Goal: Check status: Check status

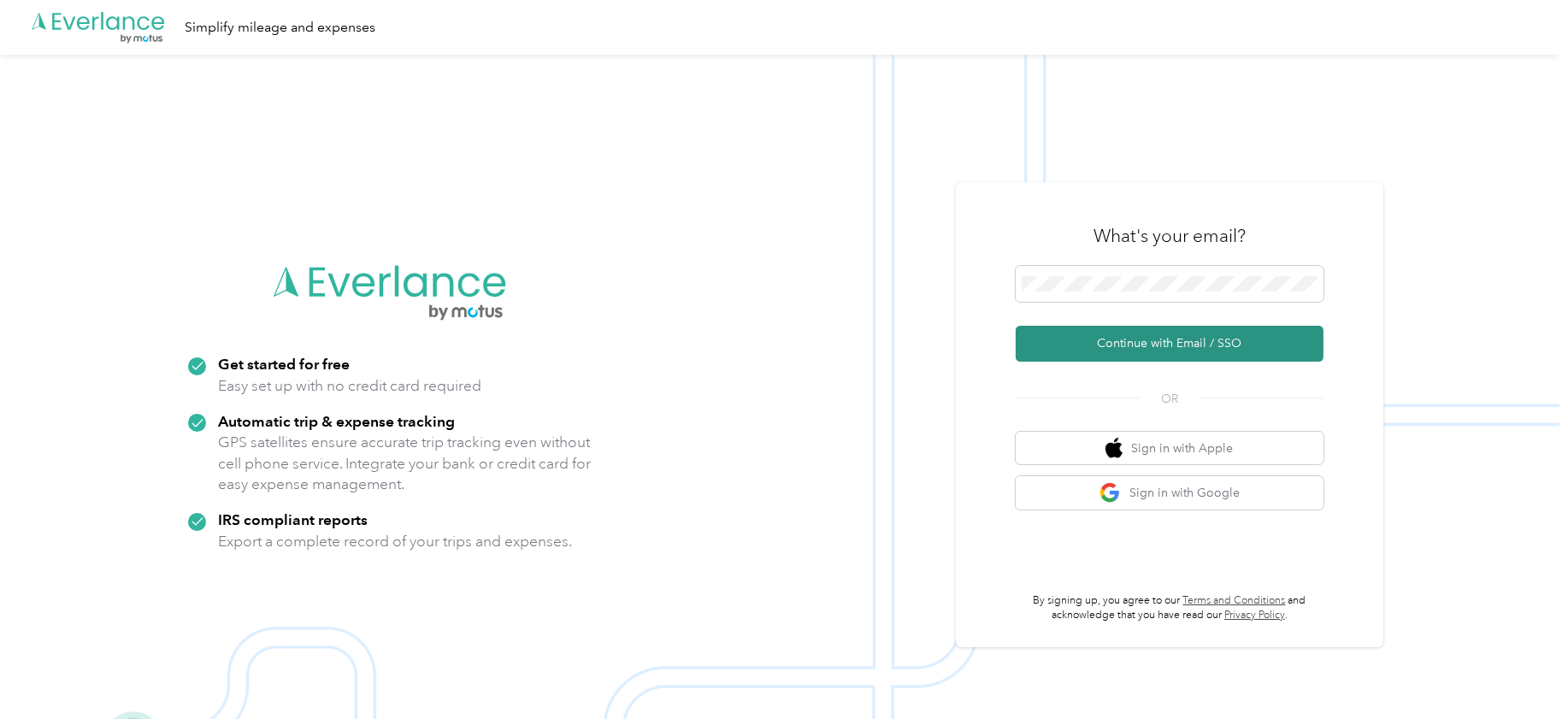
click at [1098, 340] on button "Continue with Email / SSO" at bounding box center [1169, 343] width 308 height 36
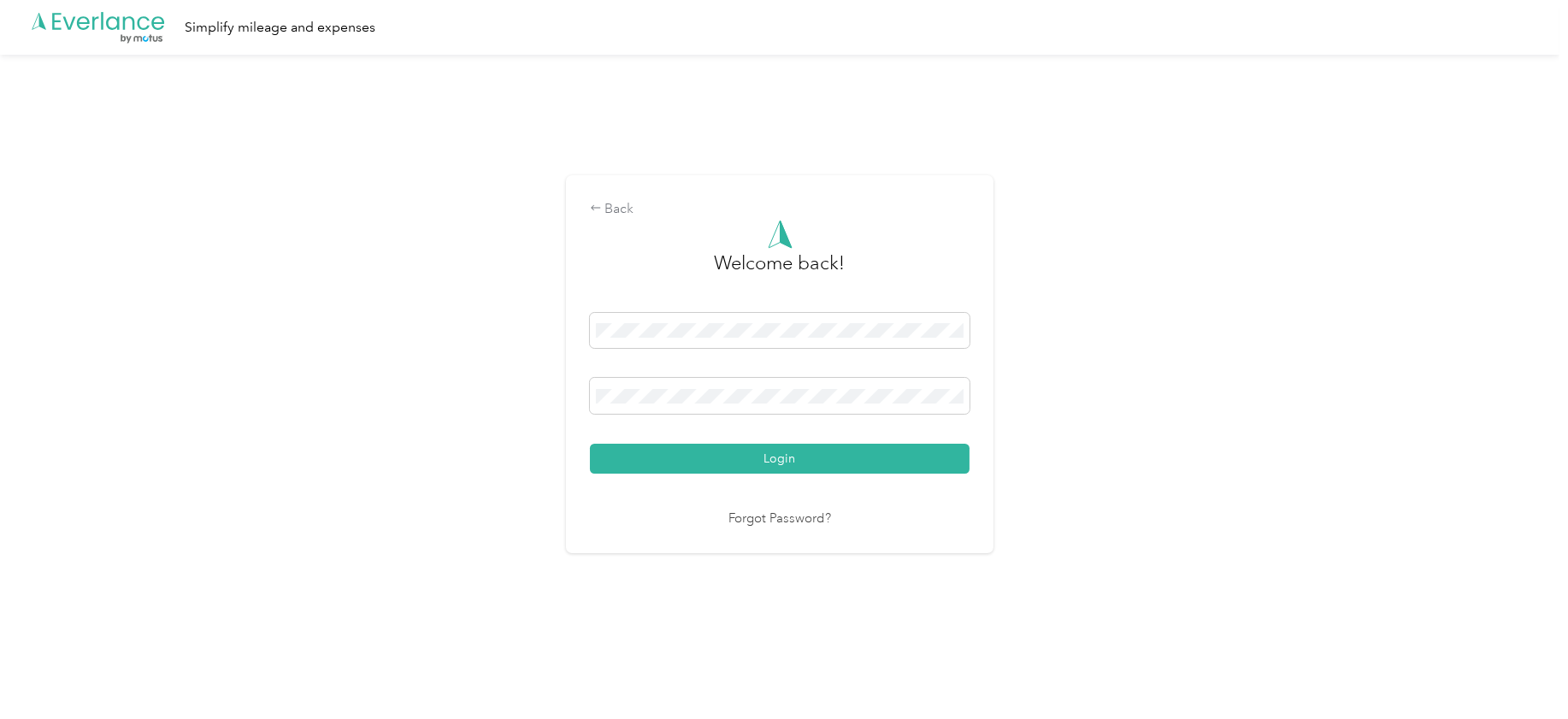
click at [589, 444] on button "Login" at bounding box center [779, 458] width 380 height 30
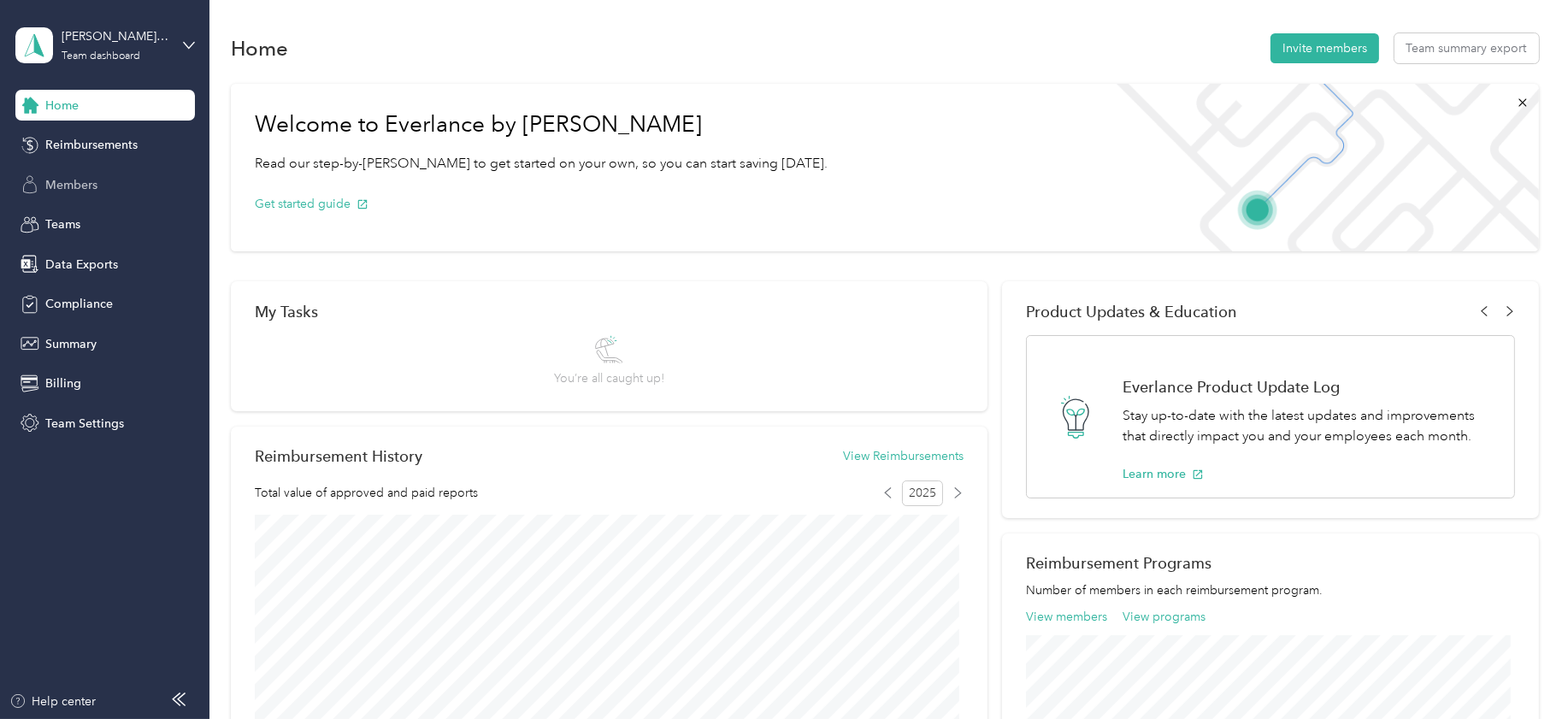
click at [71, 179] on span "Members" at bounding box center [71, 185] width 52 height 18
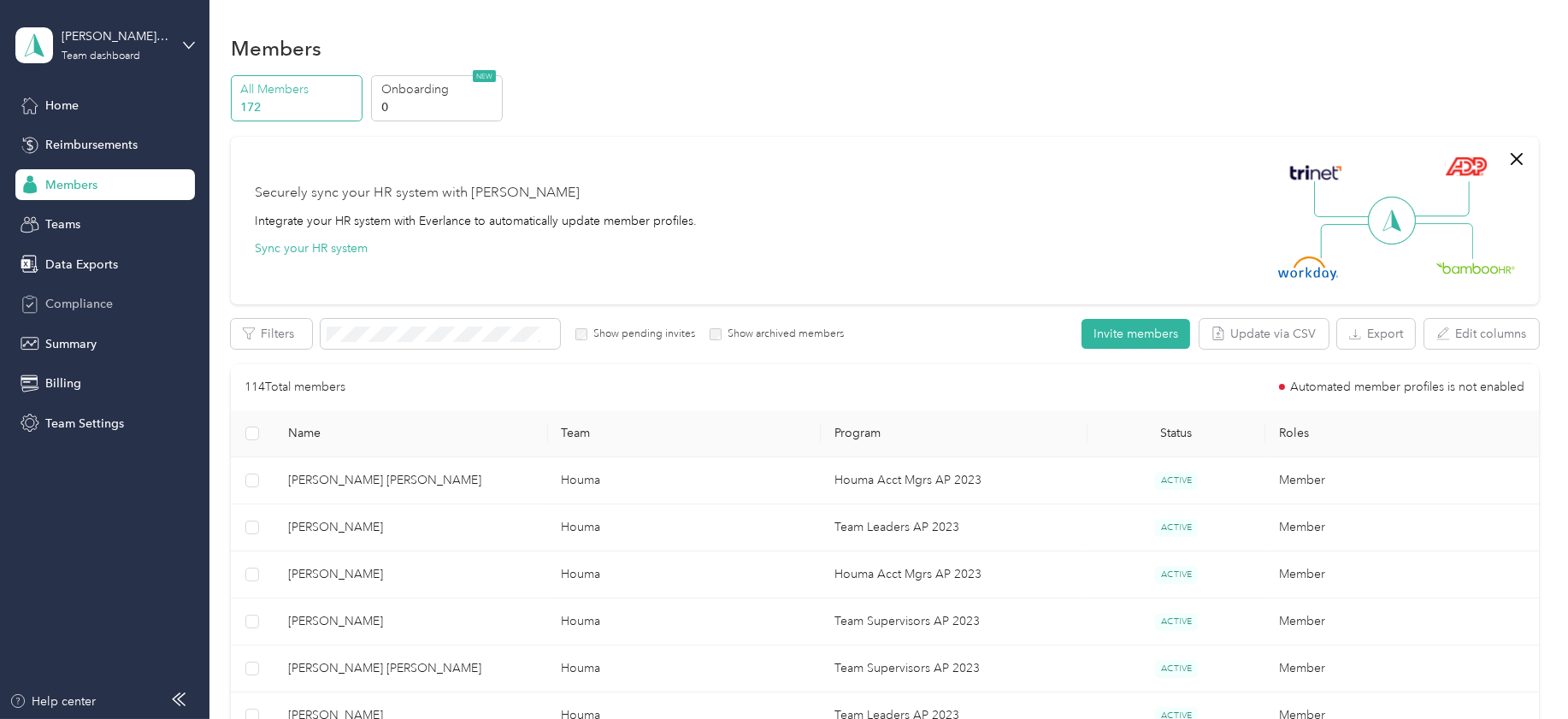
click at [76, 304] on span "Compliance" at bounding box center [79, 303] width 68 height 18
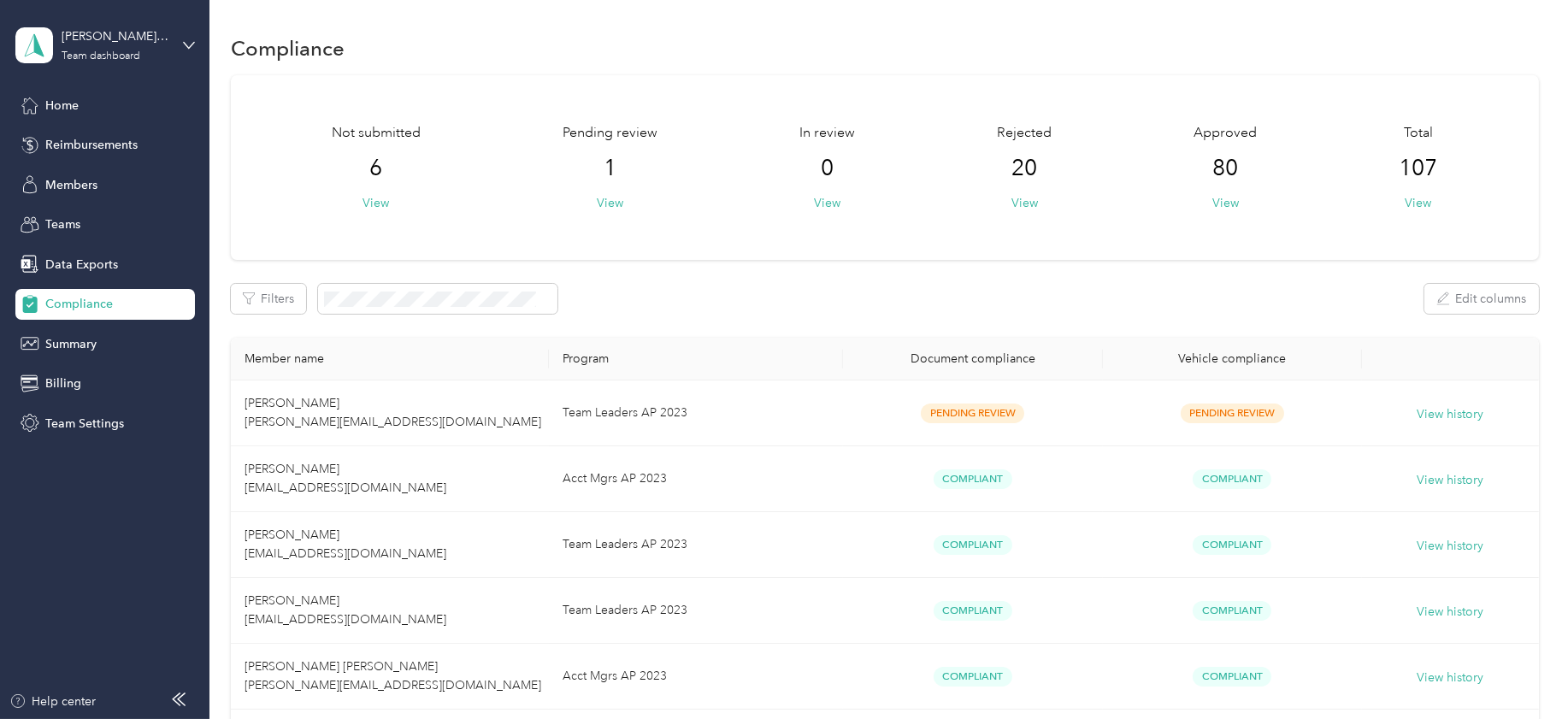
click at [374, 191] on div "Not submitted 6 View" at bounding box center [376, 167] width 89 height 89
click at [374, 204] on button "View" at bounding box center [375, 203] width 26 height 18
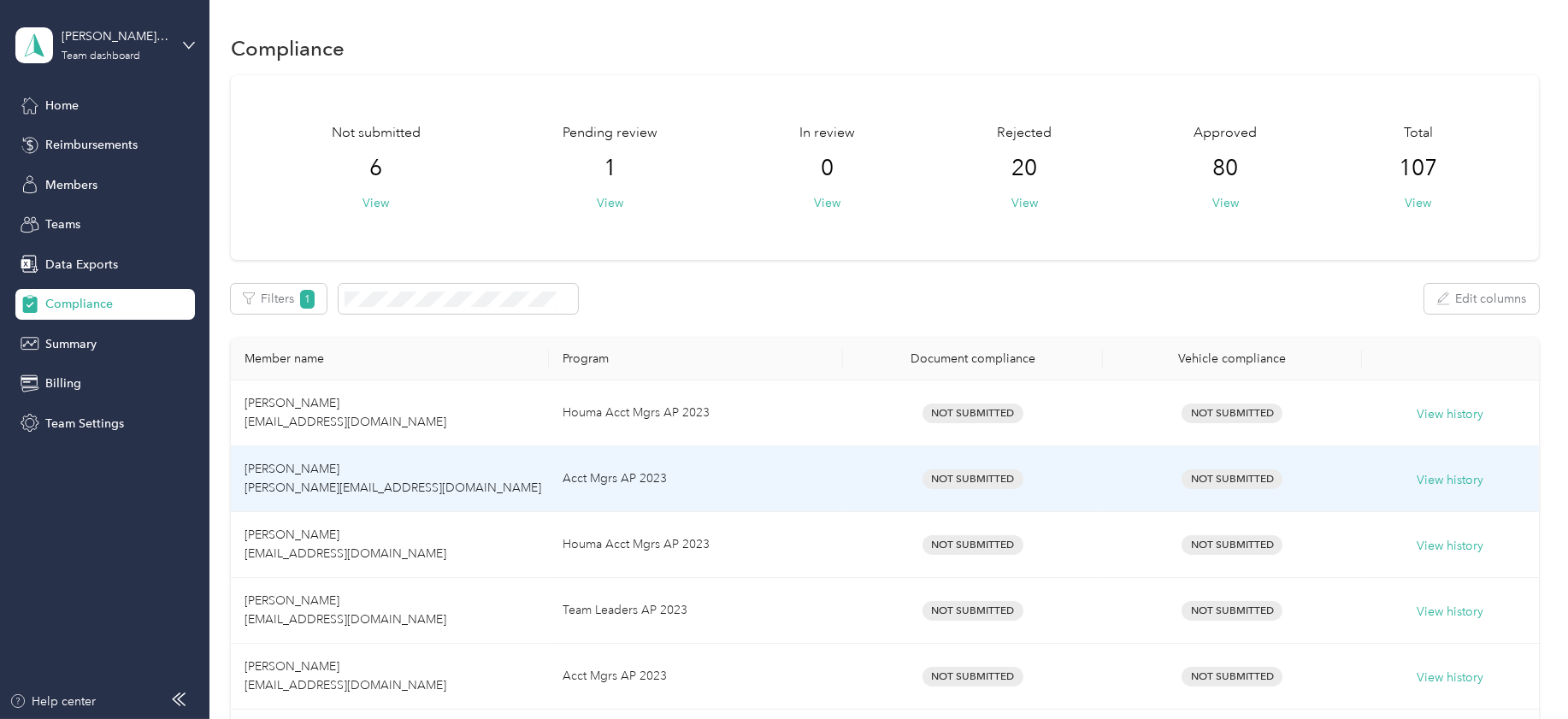
click at [306, 470] on span "[PERSON_NAME] [PERSON_NAME][EMAIL_ADDRESS][DOMAIN_NAME]" at bounding box center [392, 478] width 297 height 34
click at [1464, 478] on button "View history" at bounding box center [1449, 479] width 67 height 18
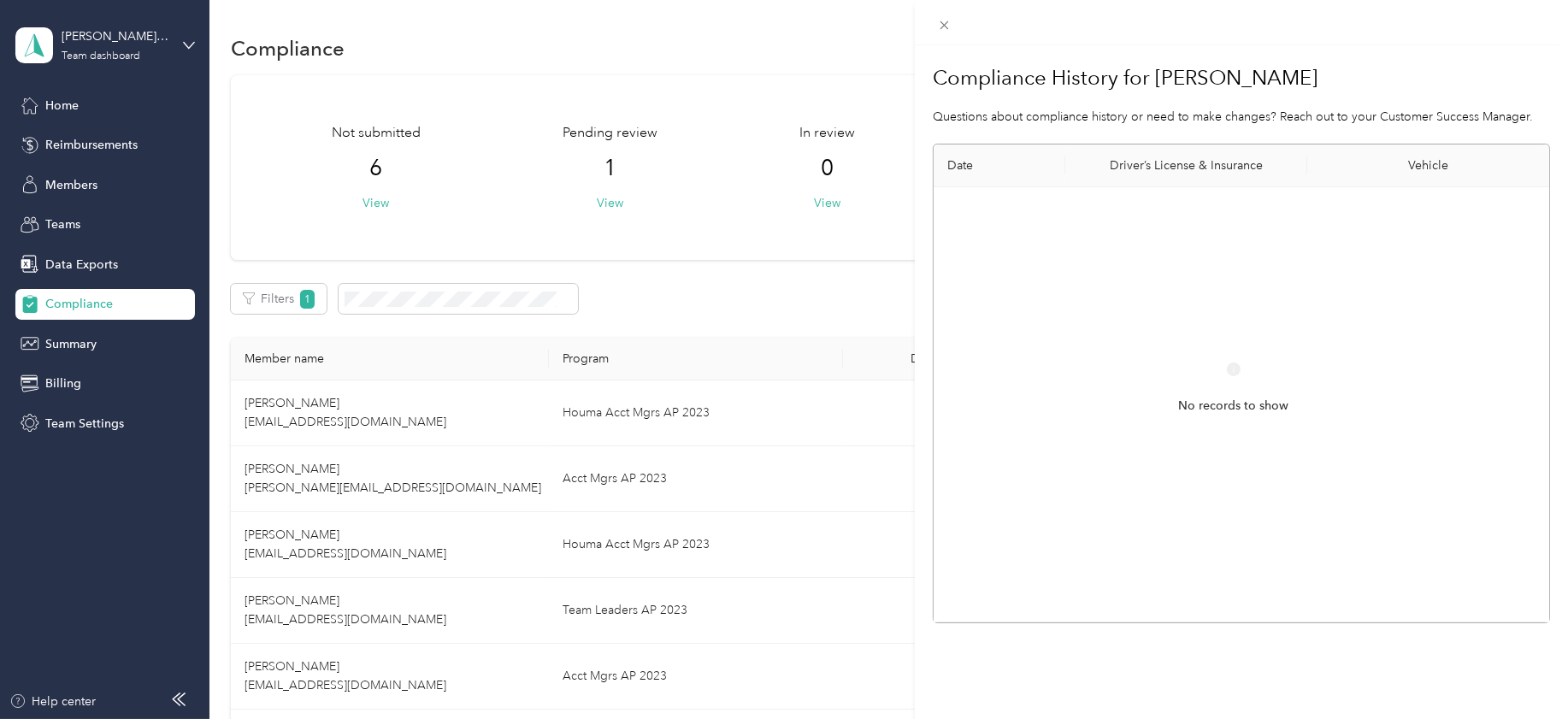
click at [123, 47] on div "Compliance History for [PERSON_NAME] Questions about compliance history or need…" at bounding box center [784, 360] width 1568 height 719
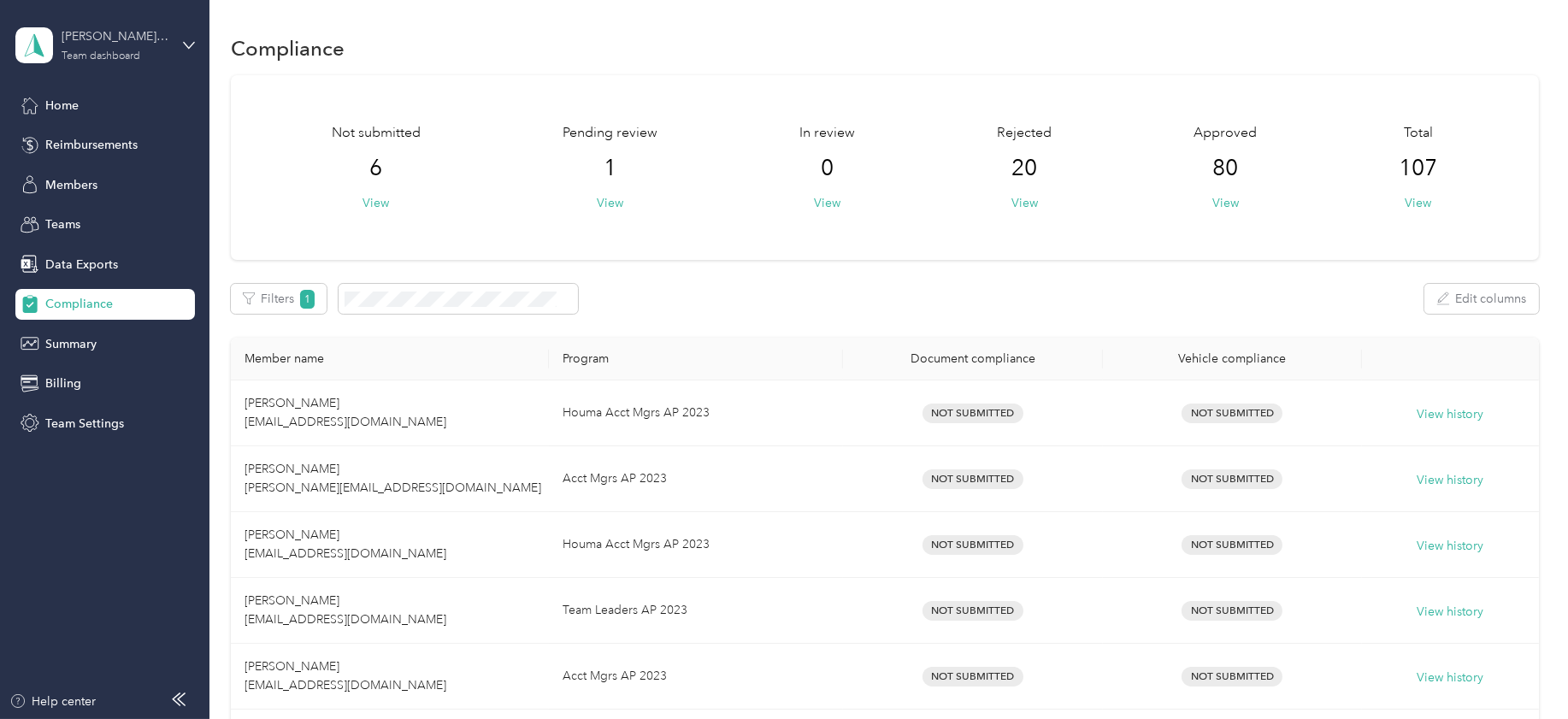
click at [90, 53] on div "Team dashboard" at bounding box center [100, 56] width 78 height 11
click at [67, 221] on div "Log out" at bounding box center [63, 217] width 66 height 18
